Goal: Obtain resource: Download file/media

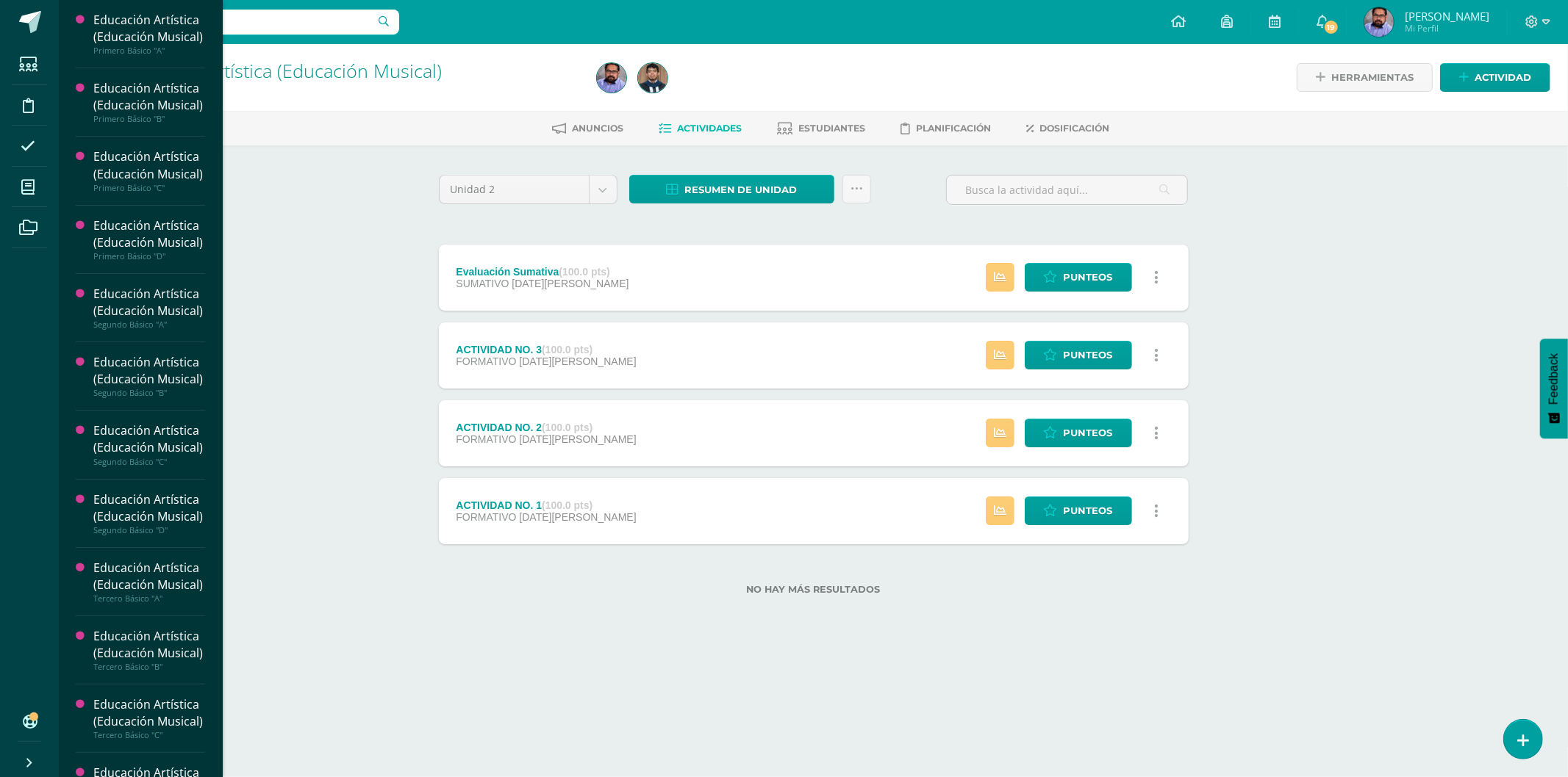
scroll to position [781, 0]
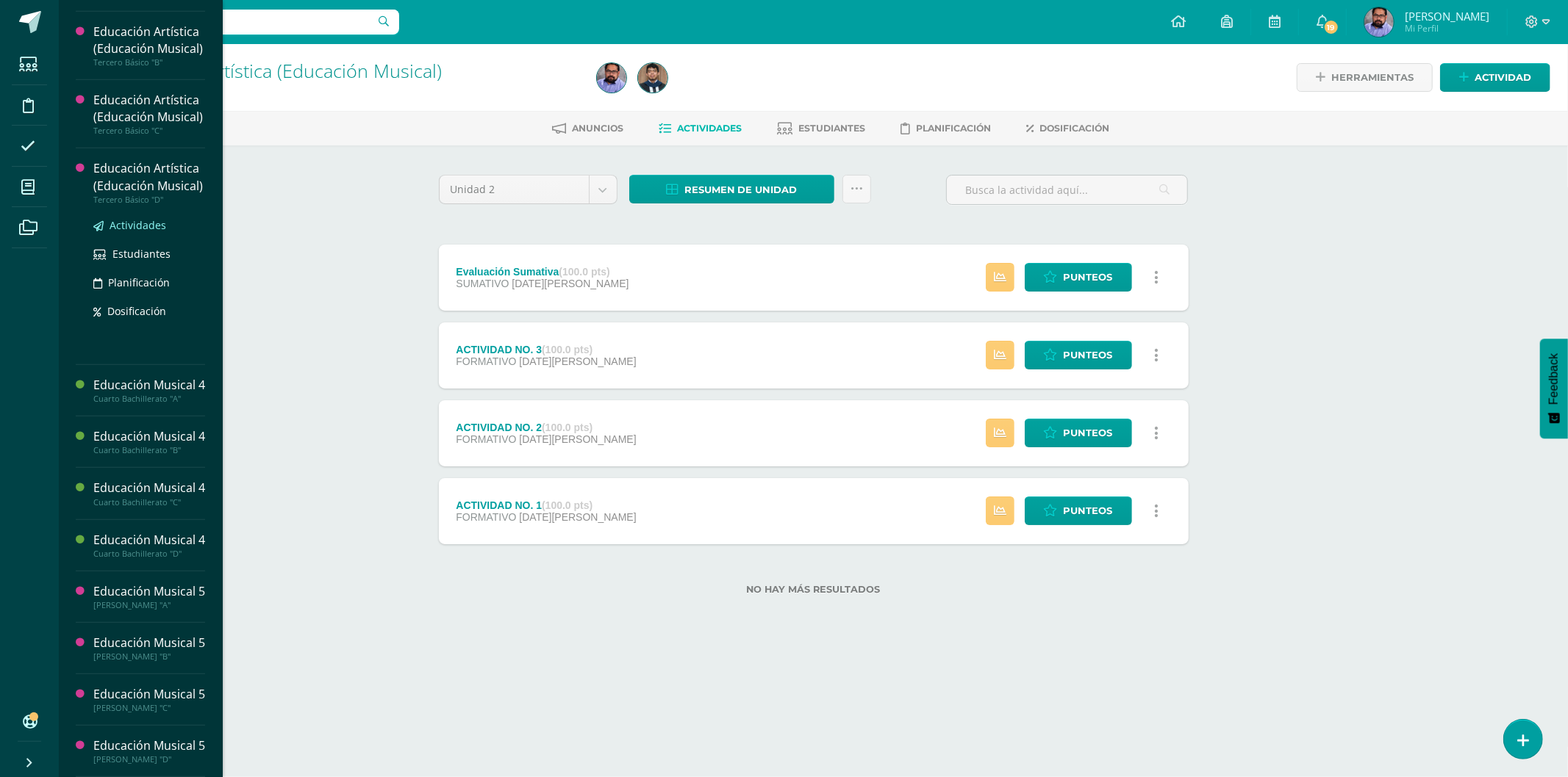
drag, startPoint x: 0, startPoint y: 0, endPoint x: 138, endPoint y: 253, distance: 288.2
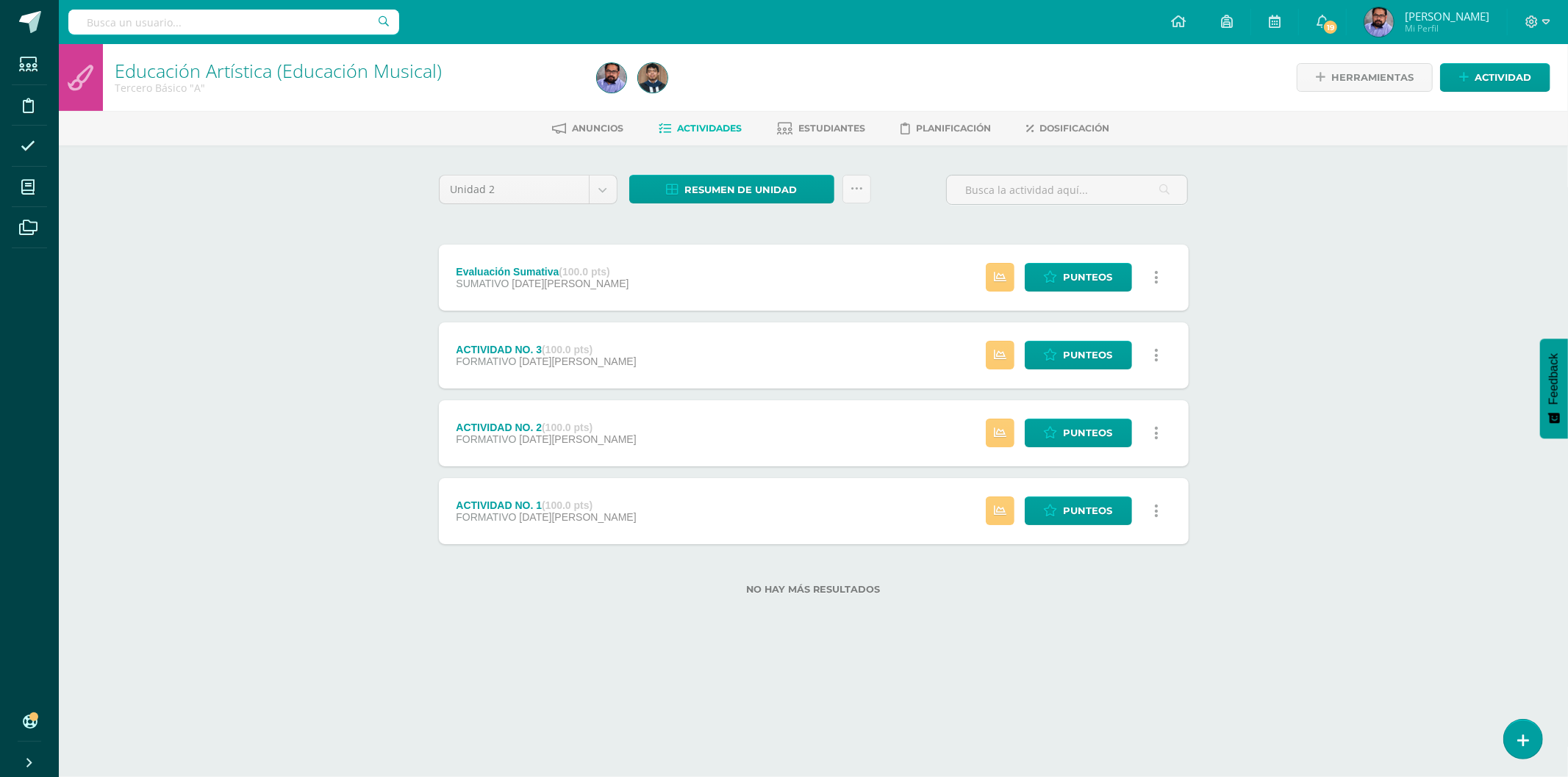
click at [355, 185] on div "Educación Artística (Educación Musical) Tercero Básico "A" Herramientas Detalle…" at bounding box center [813, 343] width 1509 height 599
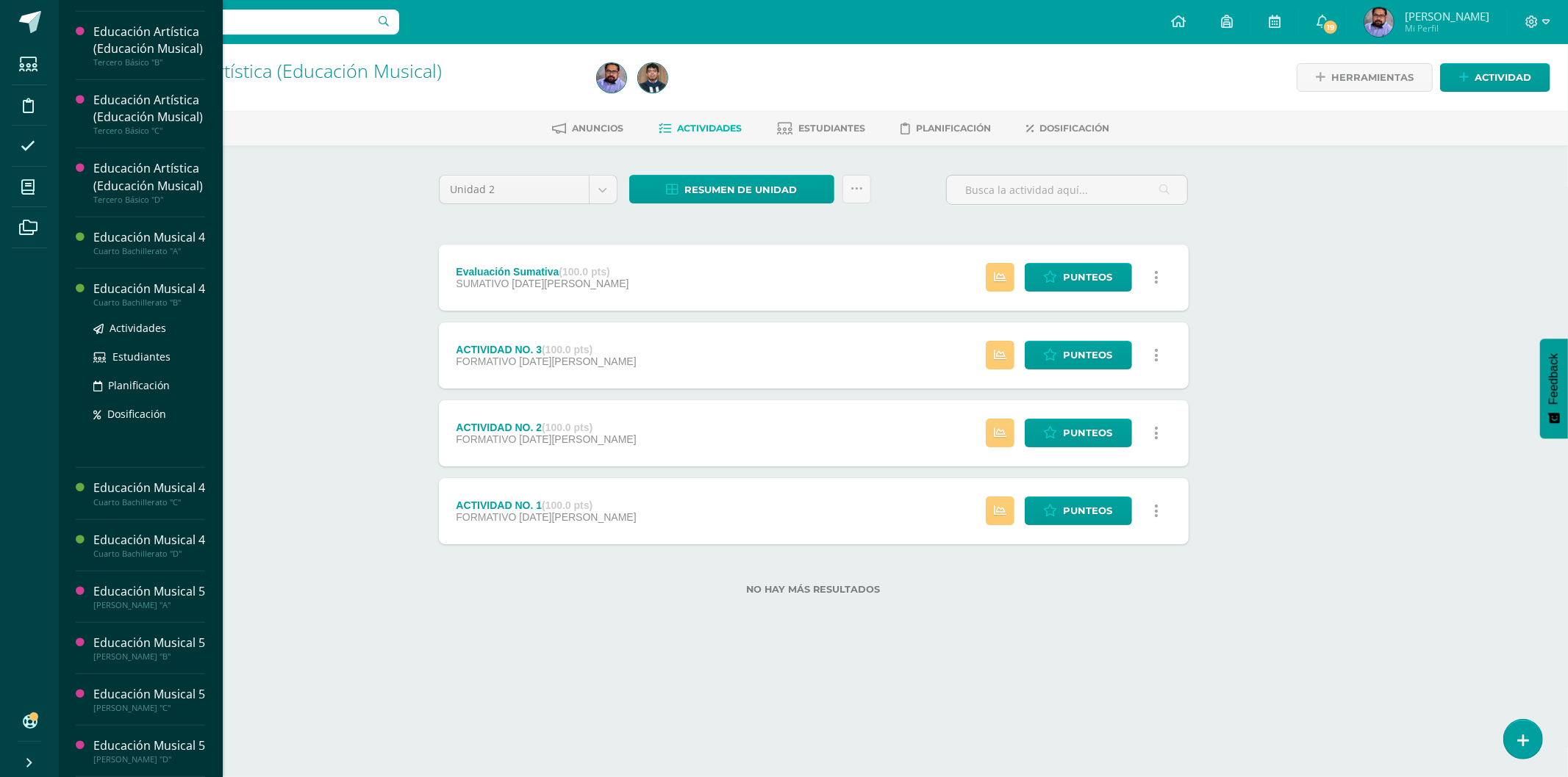
scroll to position [796, 0]
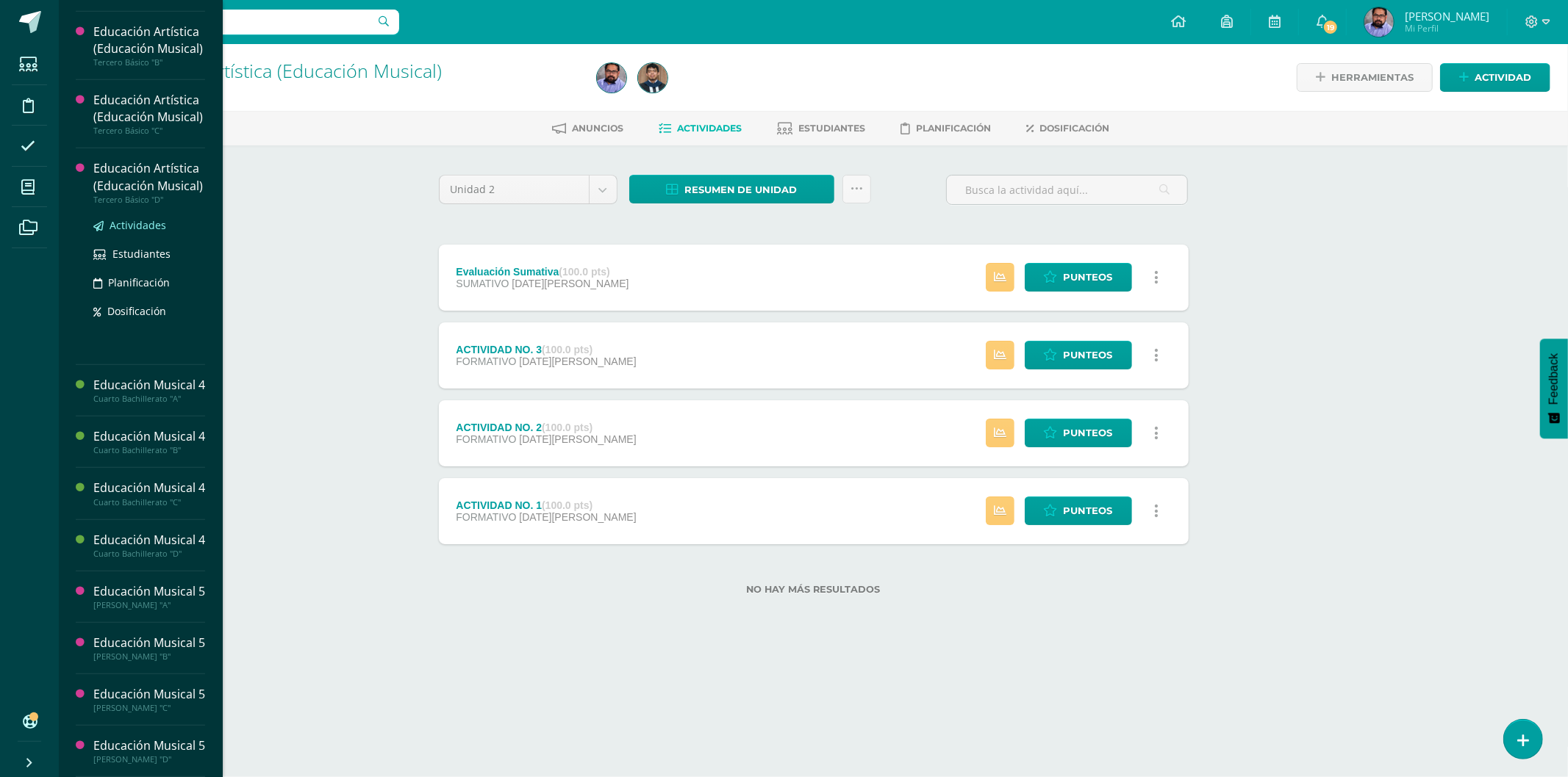
click at [152, 228] on div "Actividades Estudiantes Planificación Dosificación" at bounding box center [149, 279] width 112 height 148
click at [152, 230] on span "Actividades" at bounding box center [137, 225] width 56 height 14
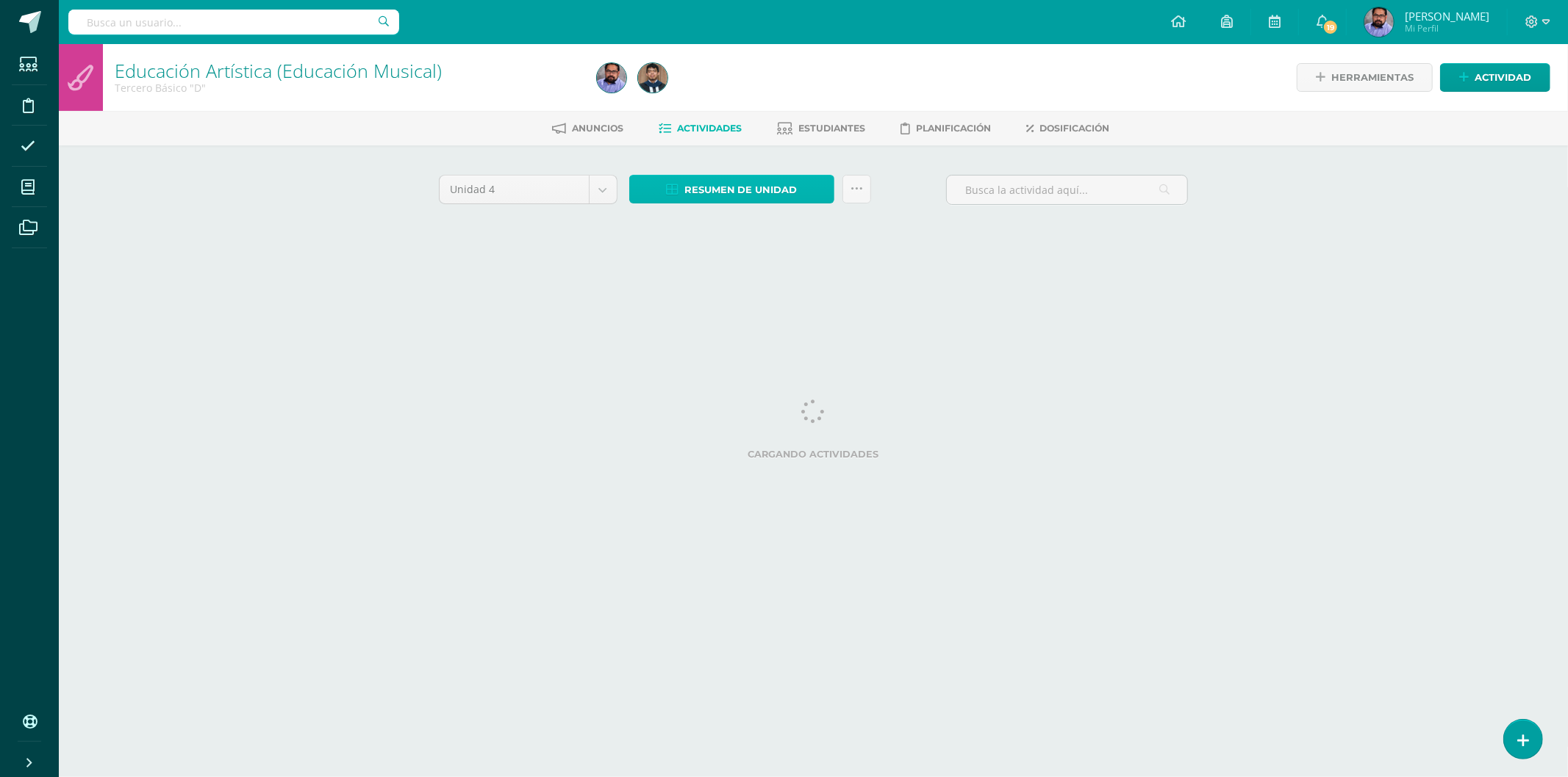
click at [755, 179] on span "Resumen de unidad" at bounding box center [741, 189] width 113 height 27
click at [728, 194] on span "Resumen de unidad" at bounding box center [741, 189] width 113 height 27
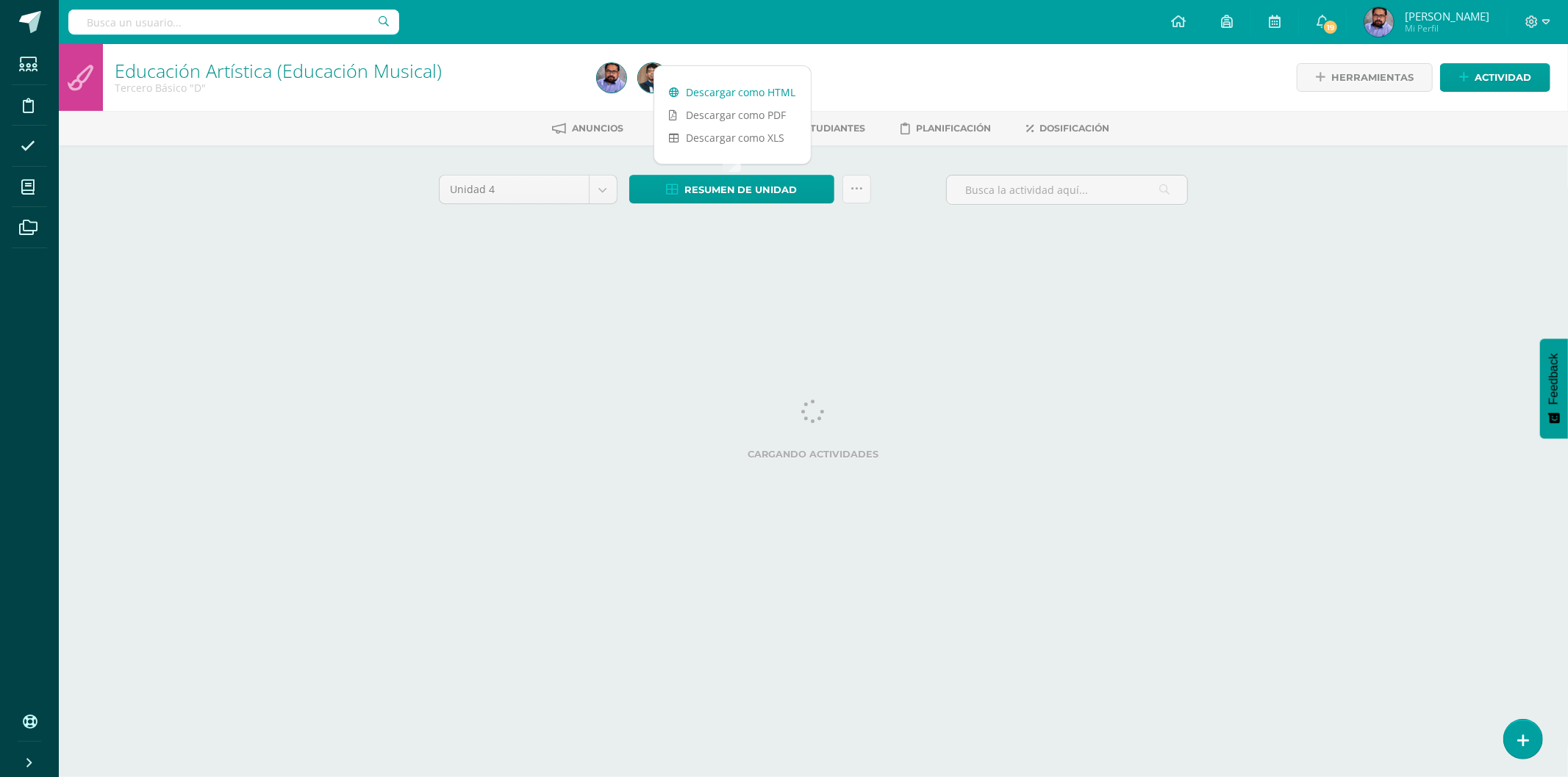
click at [733, 89] on link "Descargar como HTML" at bounding box center [733, 92] width 157 height 23
click at [541, 194] on body "Estudiantes Disciplina Asistencia Mis cursos Archivos Soporte Ayuda Reportar un…" at bounding box center [784, 137] width 1568 height 274
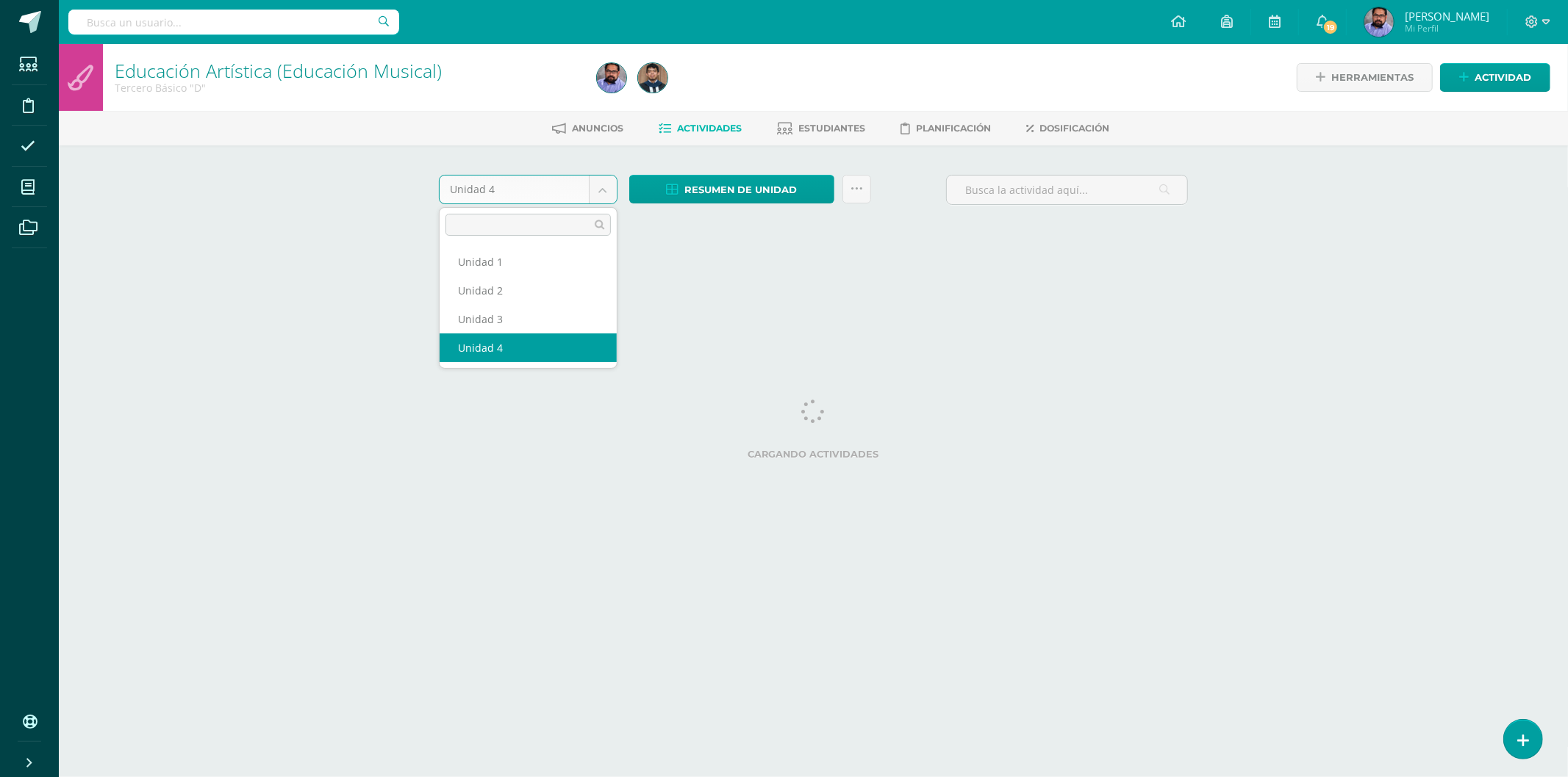
drag, startPoint x: 545, startPoint y: 222, endPoint x: 545, endPoint y: 235, distance: 13.0
click at [545, 224] on input "text" at bounding box center [528, 225] width 165 height 22
drag, startPoint x: 545, startPoint y: 237, endPoint x: 544, endPoint y: 253, distance: 16.0
select select "Unidad 1"
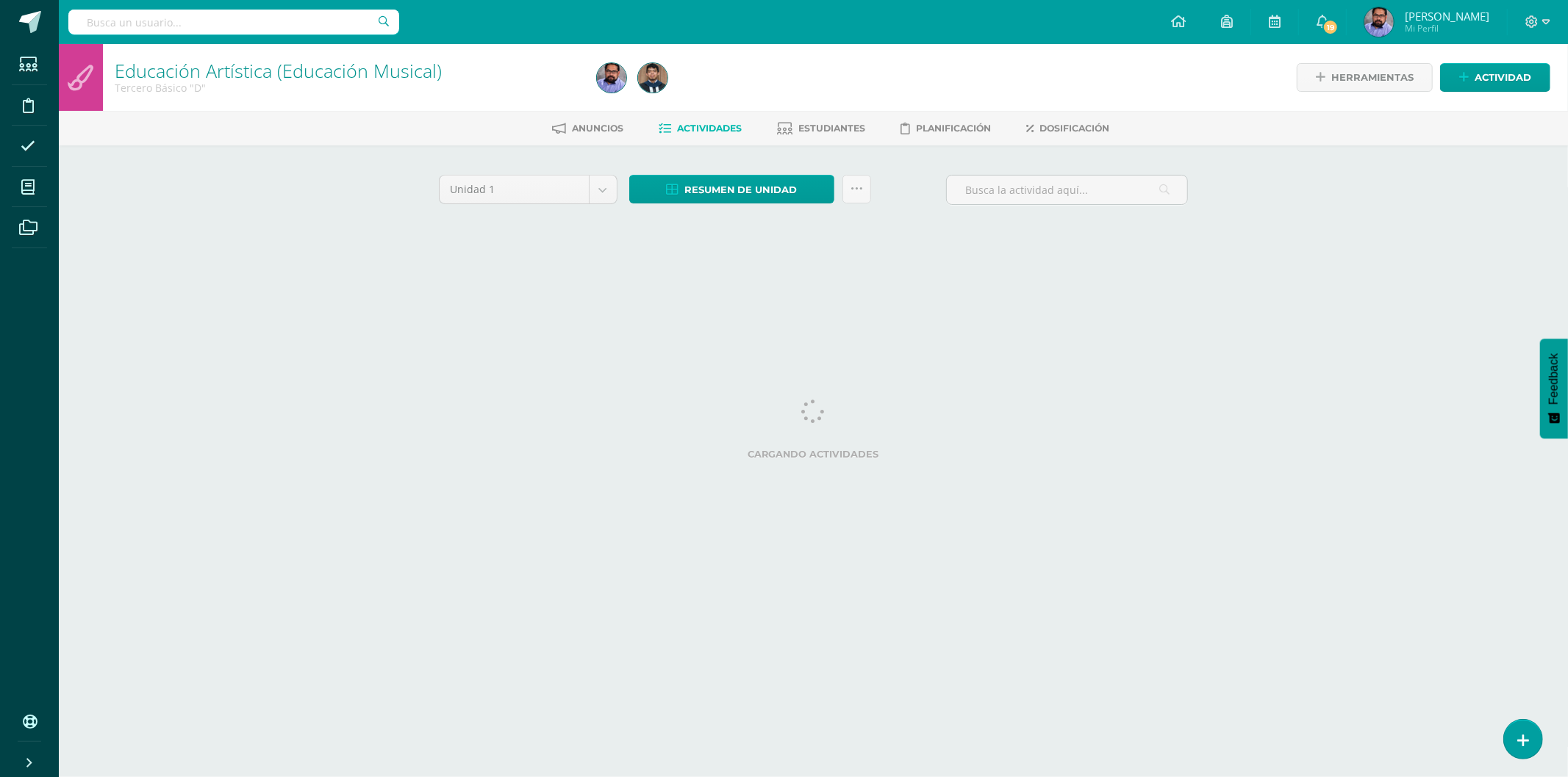
click at [544, 253] on div "Unidad 1 Unidad 1 Unidad 2 Unidad 3 Unidad 4 Resumen de unidad Descargar como H…" at bounding box center [813, 210] width 808 height 129
click at [518, 193] on body "Estudiantes Disciplina Asistencia Mis cursos Archivos Soporte Ayuda Reportar un…" at bounding box center [784, 137] width 1568 height 274
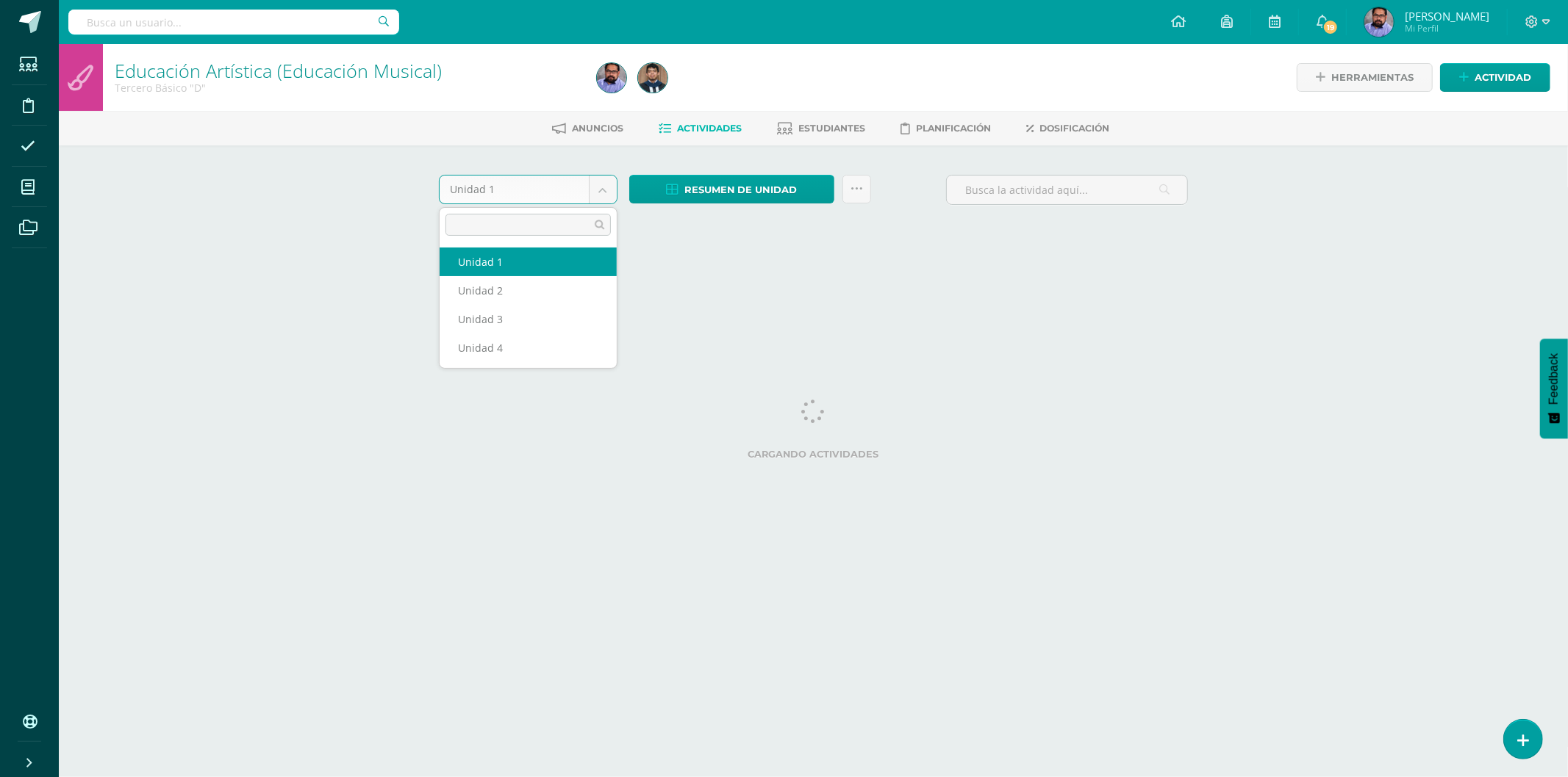
click at [472, 147] on body "Estudiantes Disciplina Asistencia Mis cursos Archivos Soporte Ayuda Reportar un…" at bounding box center [784, 137] width 1568 height 274
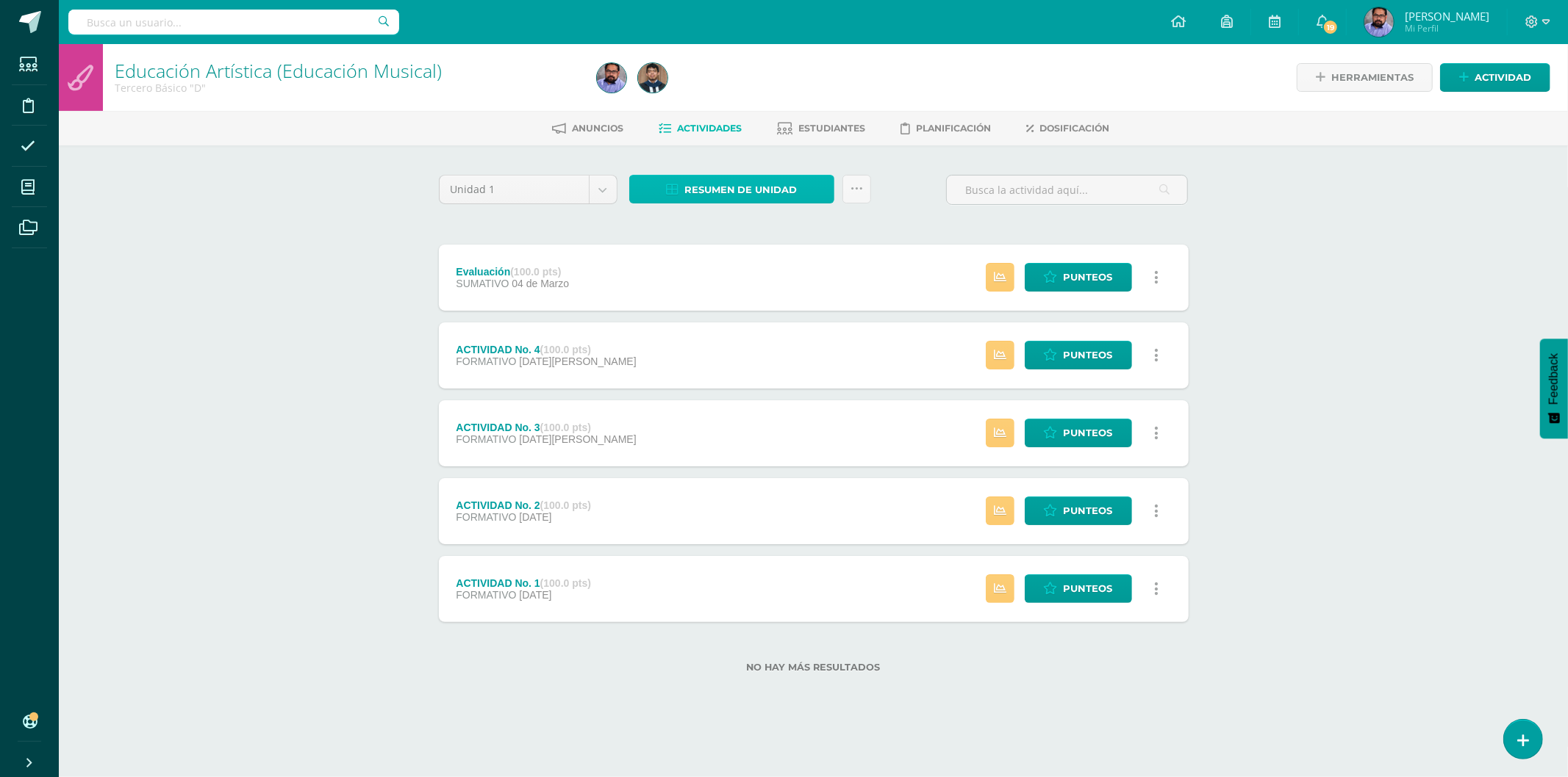
click at [720, 188] on span "Resumen de unidad" at bounding box center [741, 189] width 113 height 27
click at [732, 95] on link "Descargar como HTML" at bounding box center [733, 92] width 157 height 23
